Goal: Transaction & Acquisition: Purchase product/service

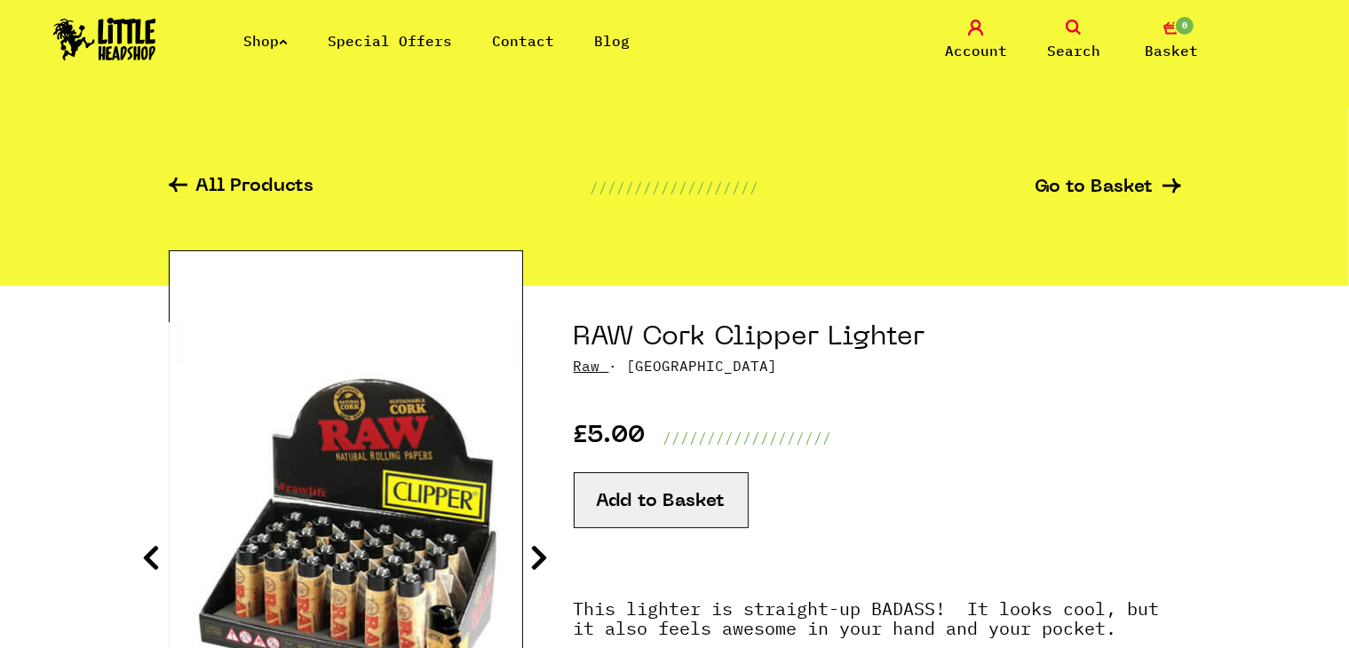
click at [258, 40] on link "Shop" at bounding box center [265, 41] width 44 height 18
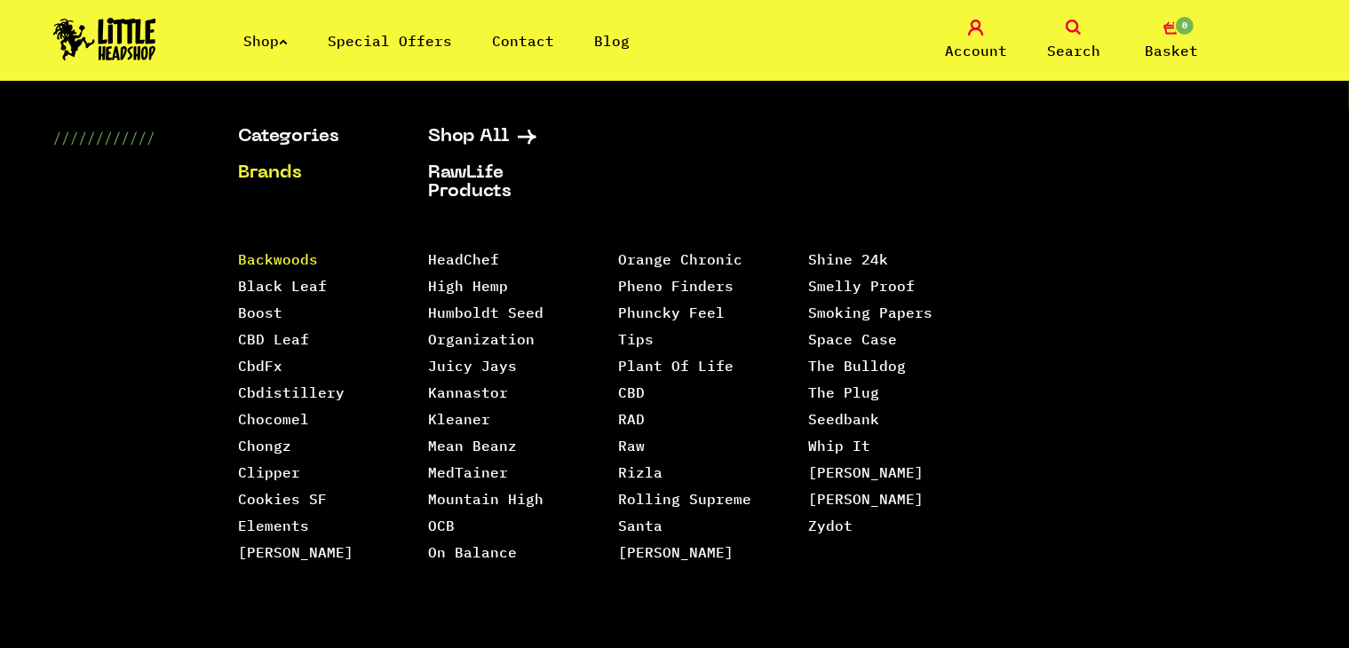
click at [273, 264] on link "Backwoods" at bounding box center [278, 259] width 80 height 18
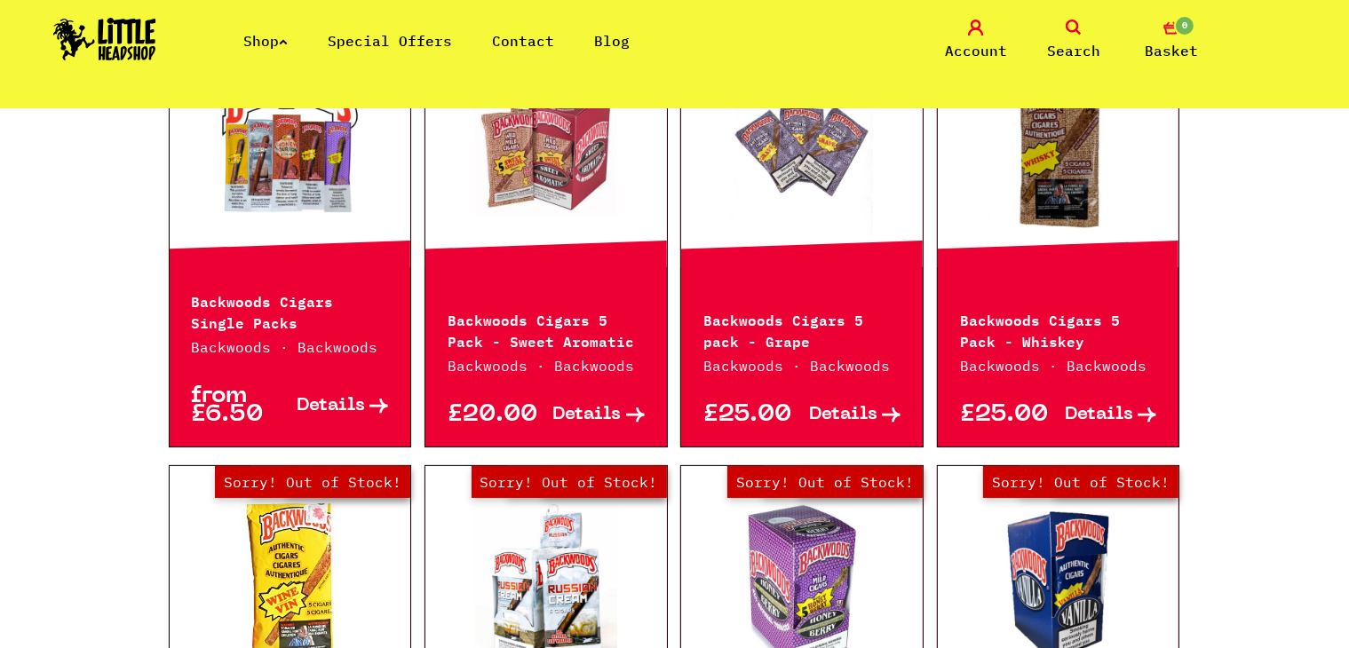
scroll to position [273, 0]
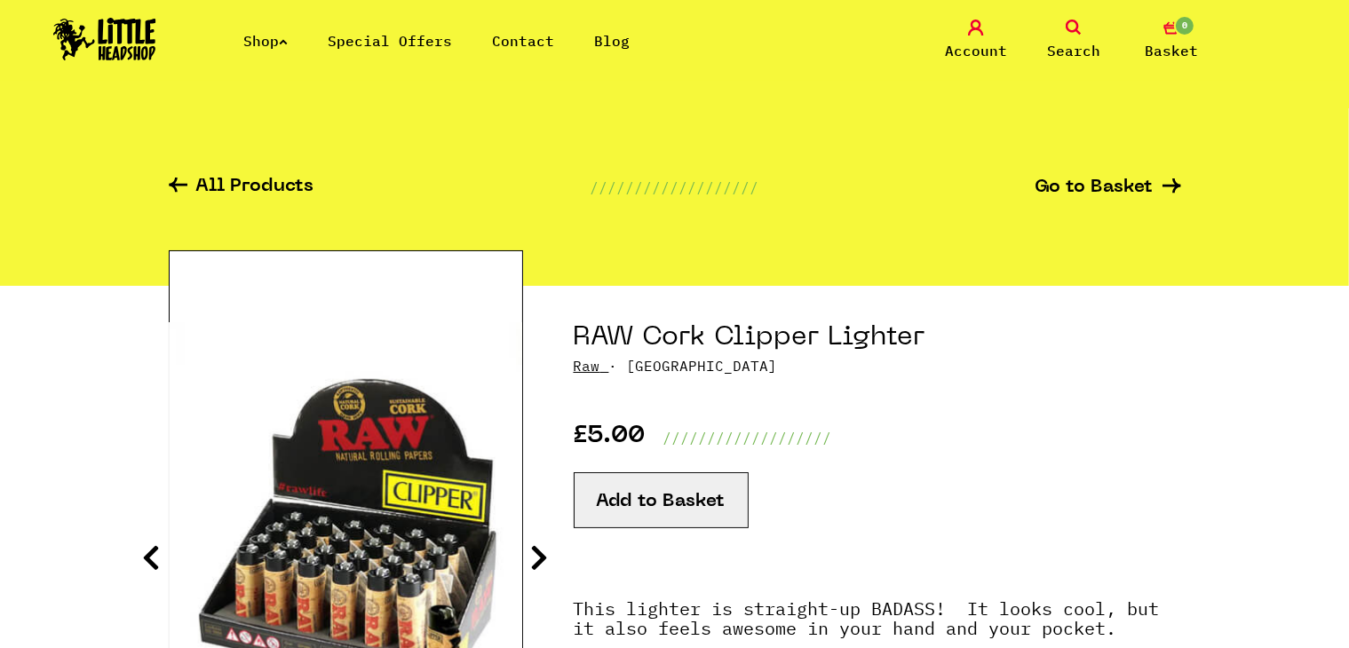
click at [1094, 34] on link "Search" at bounding box center [1073, 41] width 89 height 42
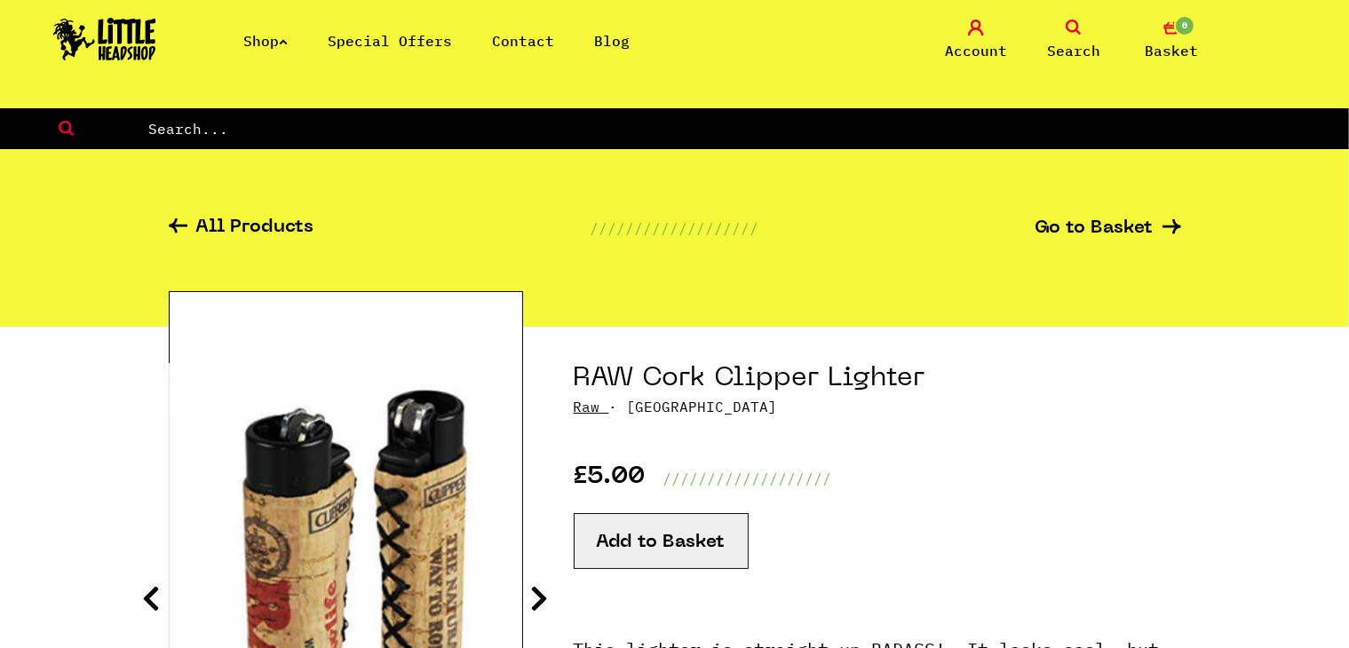
click at [678, 131] on input "text" at bounding box center [748, 128] width 1202 height 23
type input "hello kitty"
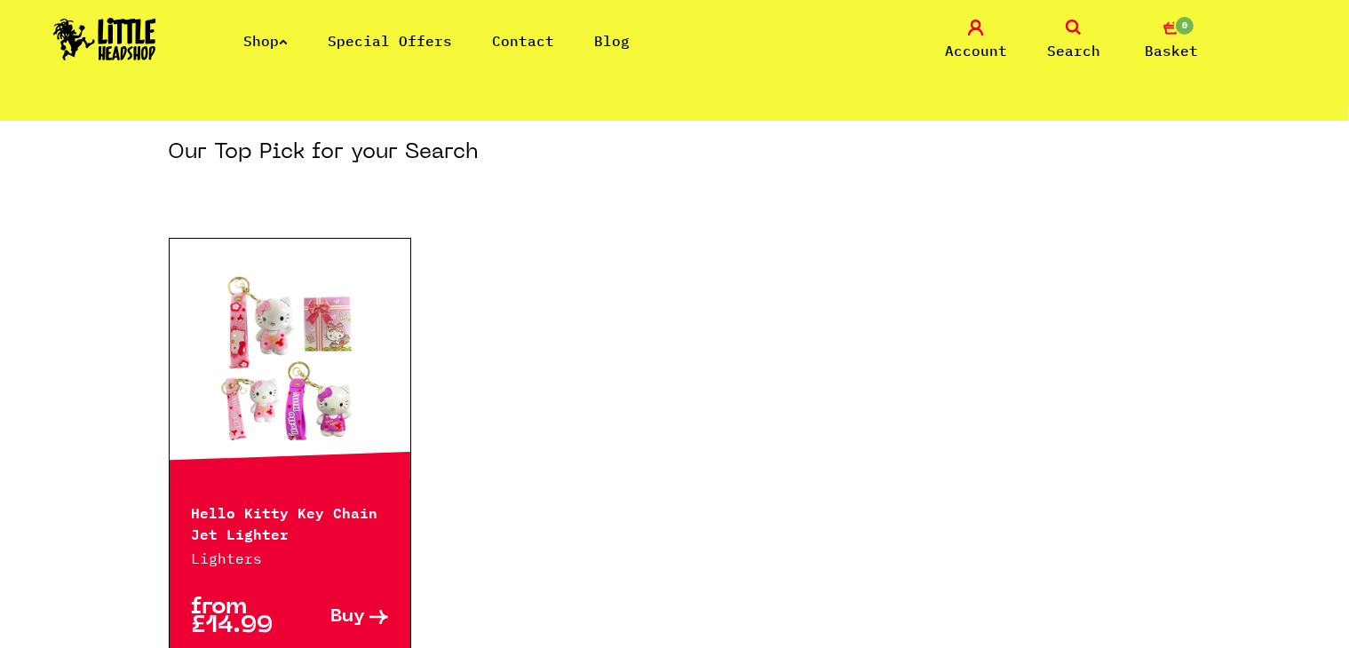
scroll to position [230, 0]
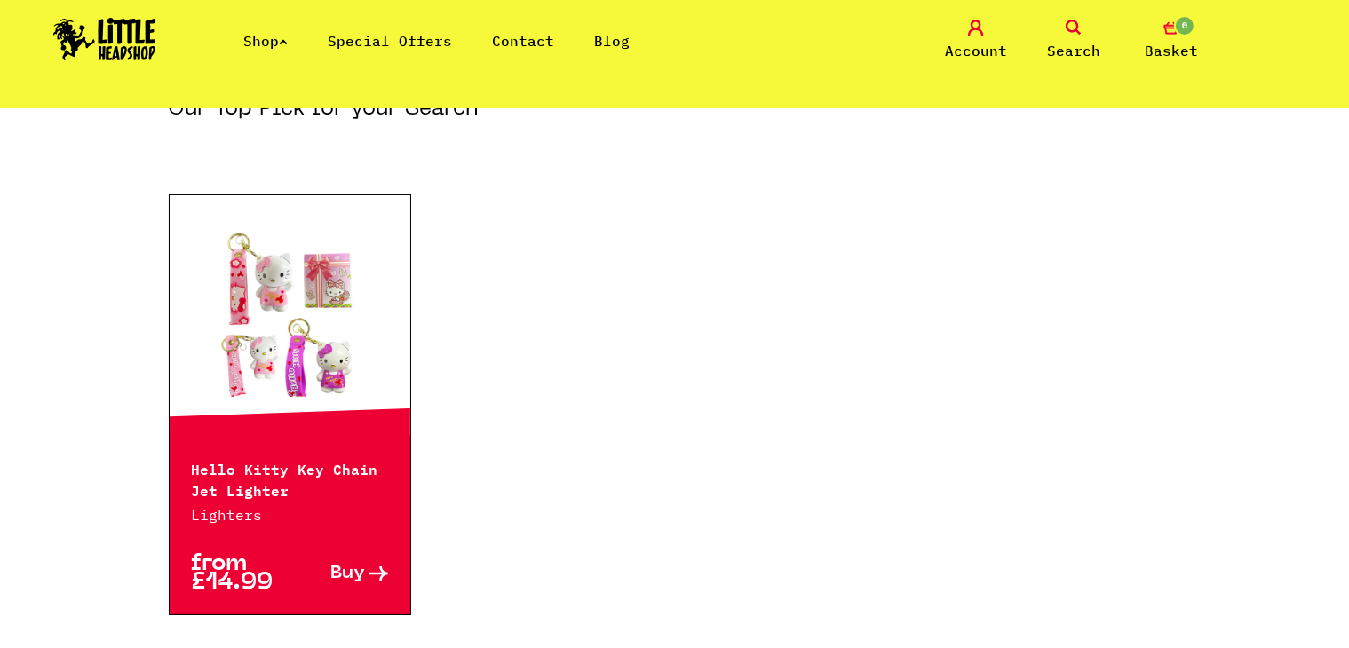
click at [355, 320] on link at bounding box center [291, 315] width 242 height 178
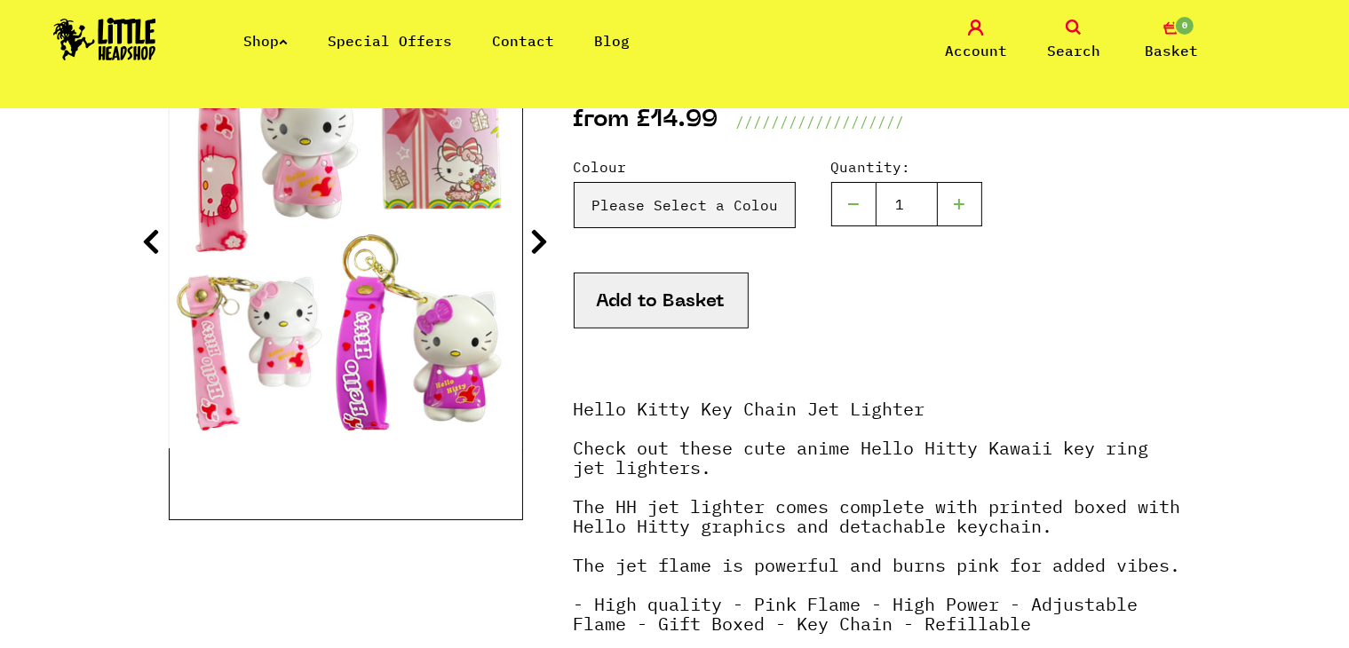
scroll to position [187, 0]
